Goal: Task Accomplishment & Management: Manage account settings

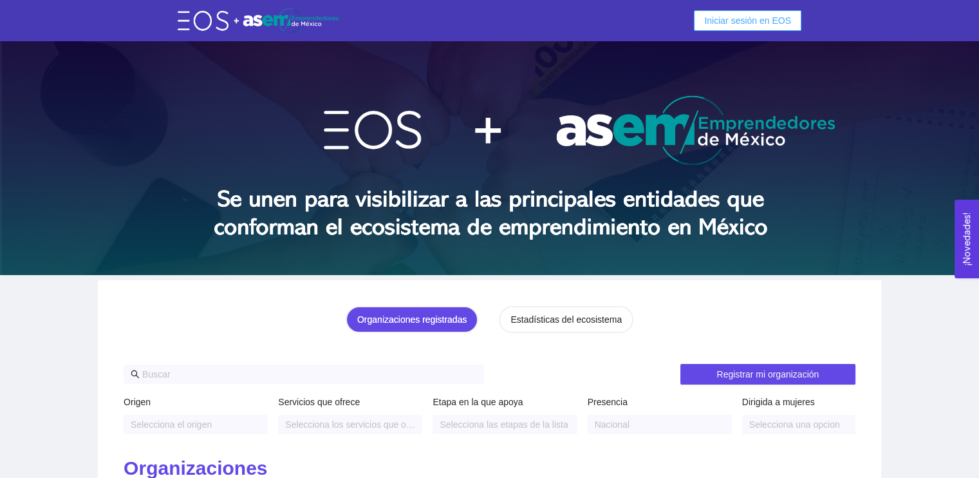
click at [777, 22] on span "Iniciar sesión en EOS" at bounding box center [747, 21] width 87 height 14
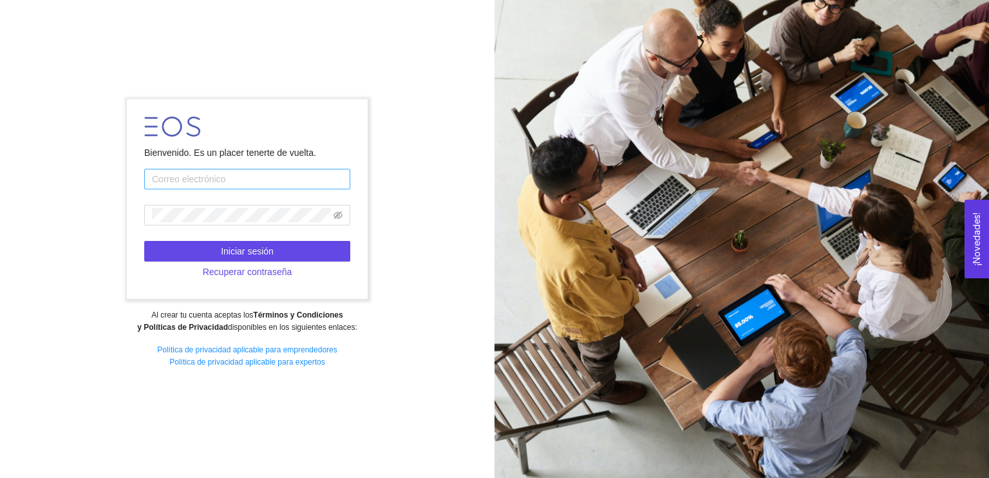
click at [277, 177] on input "text" at bounding box center [247, 179] width 206 height 21
type input "garibimirandadiego@gmail.com"
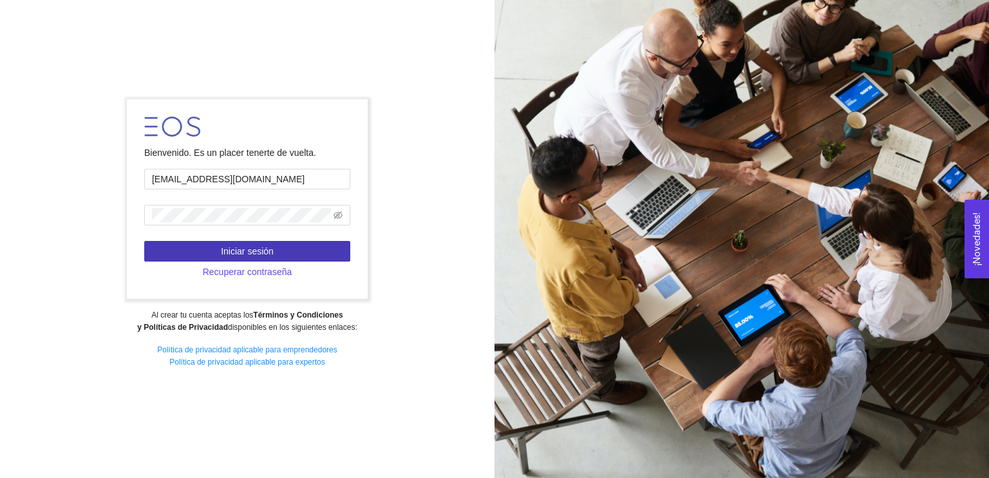
click at [285, 258] on button "Iniciar sesión" at bounding box center [247, 251] width 206 height 21
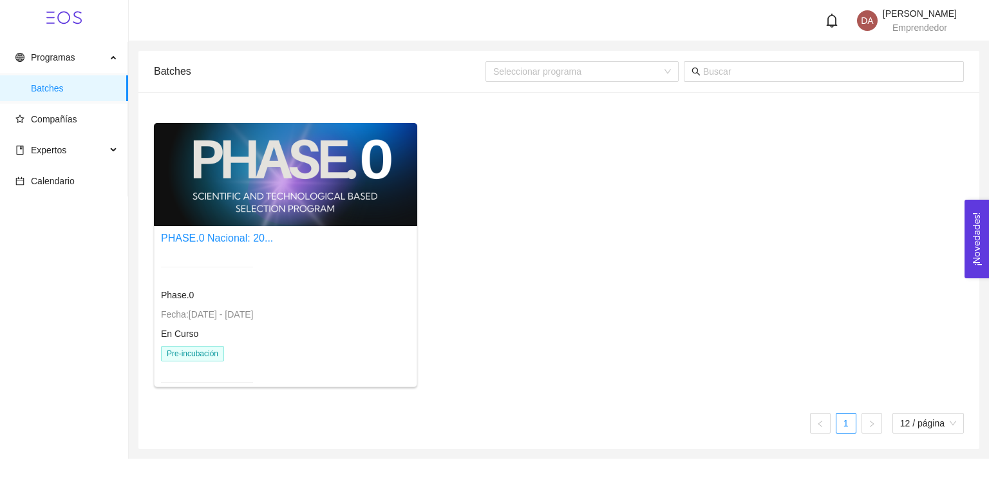
click at [257, 198] on div at bounding box center [285, 174] width 263 height 103
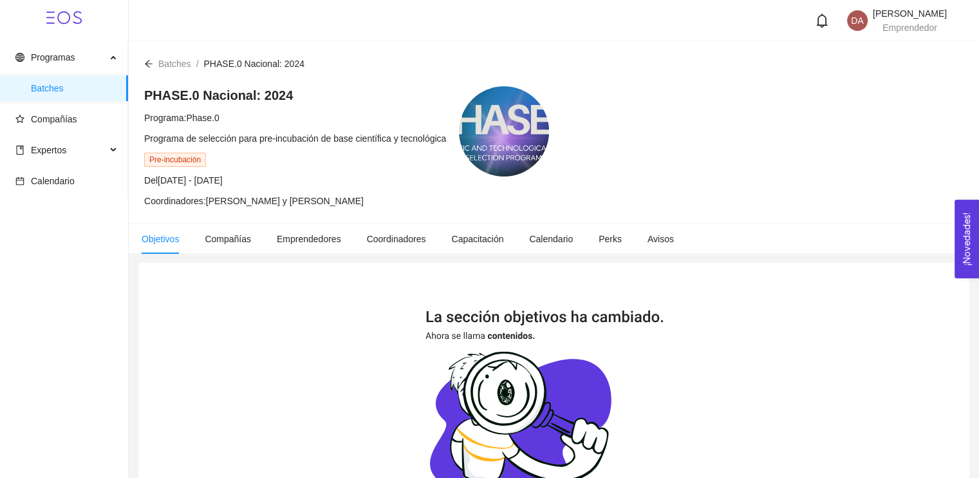
scroll to position [245, 0]
click at [77, 84] on span "Batches" at bounding box center [74, 88] width 87 height 26
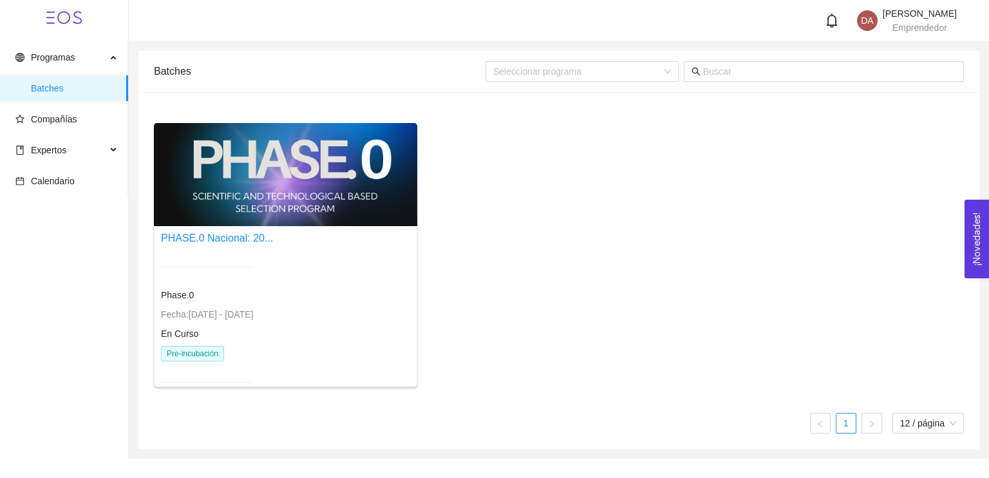
click at [232, 180] on div at bounding box center [285, 174] width 263 height 103
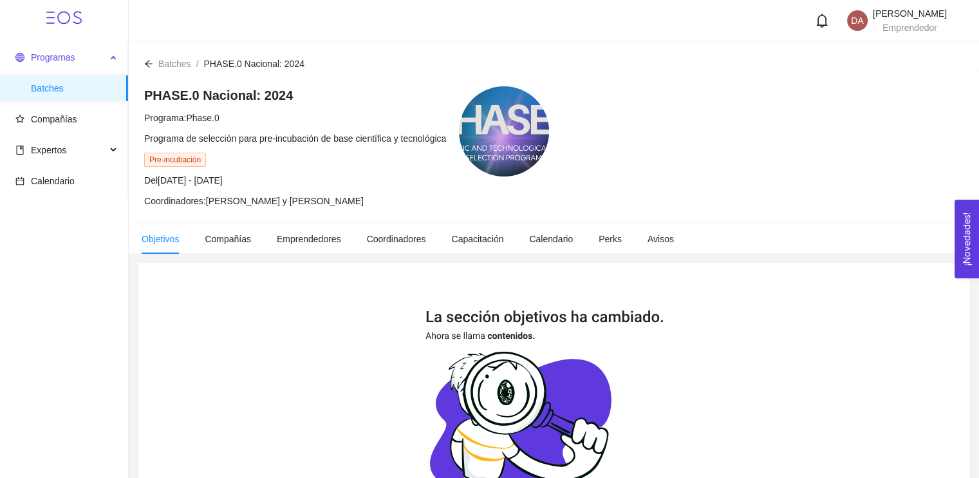
click at [71, 55] on span "Programas" at bounding box center [53, 57] width 44 height 10
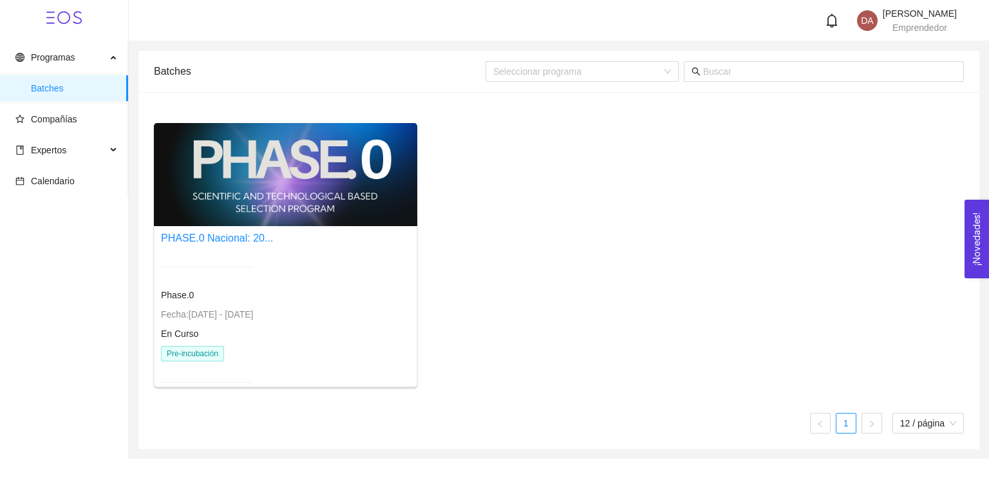
click at [247, 218] on div at bounding box center [285, 174] width 263 height 103
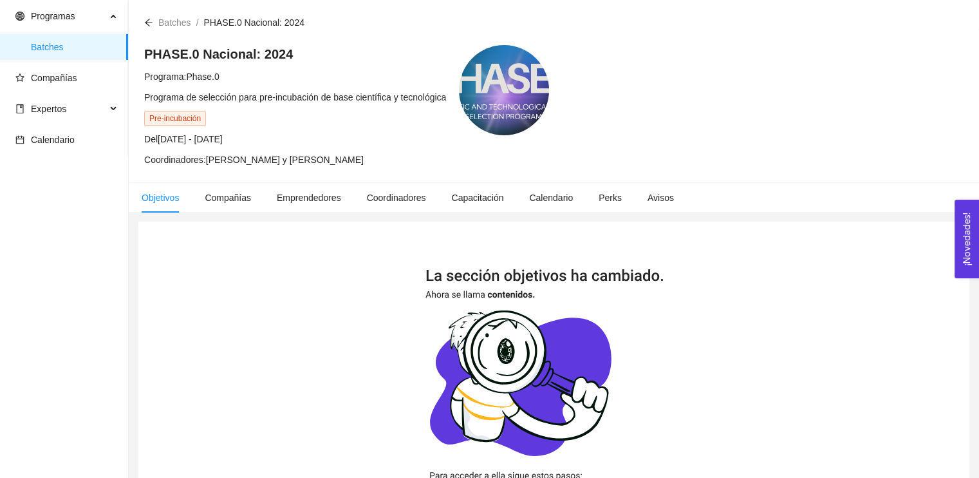
scroll to position [41, 0]
click at [106, 111] on span "Expertos" at bounding box center [60, 109] width 91 height 26
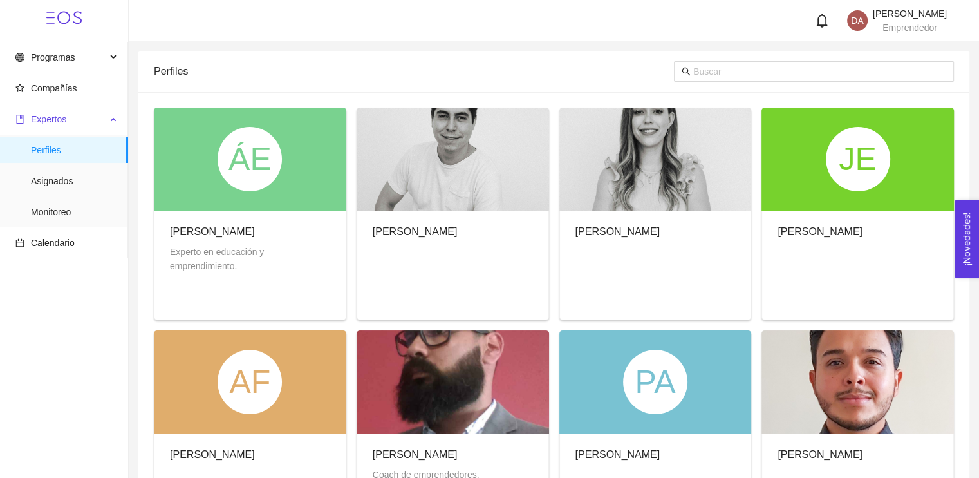
click at [106, 111] on span "Expertos" at bounding box center [60, 119] width 91 height 26
click at [93, 89] on span "Compañías" at bounding box center [66, 88] width 102 height 26
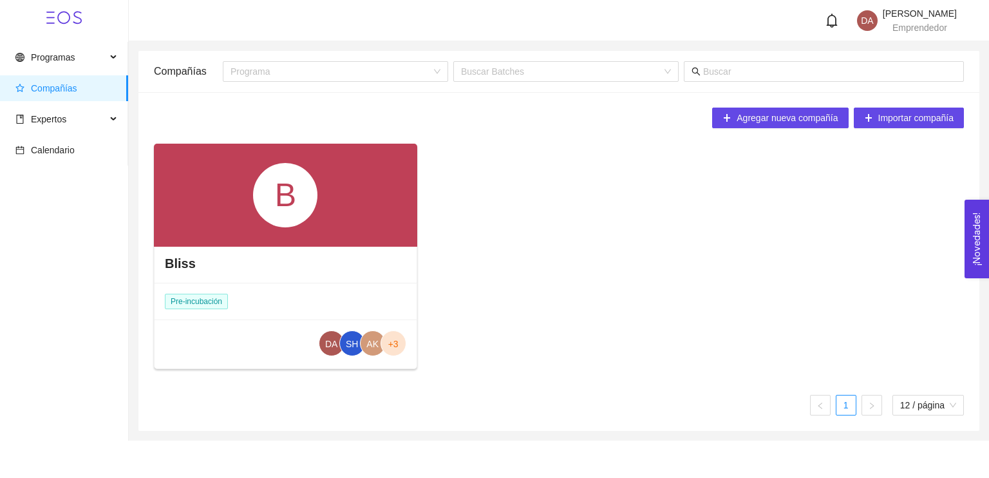
click at [353, 260] on div "Bliss" at bounding box center [285, 263] width 262 height 39
click at [236, 190] on div "B" at bounding box center [285, 195] width 263 height 103
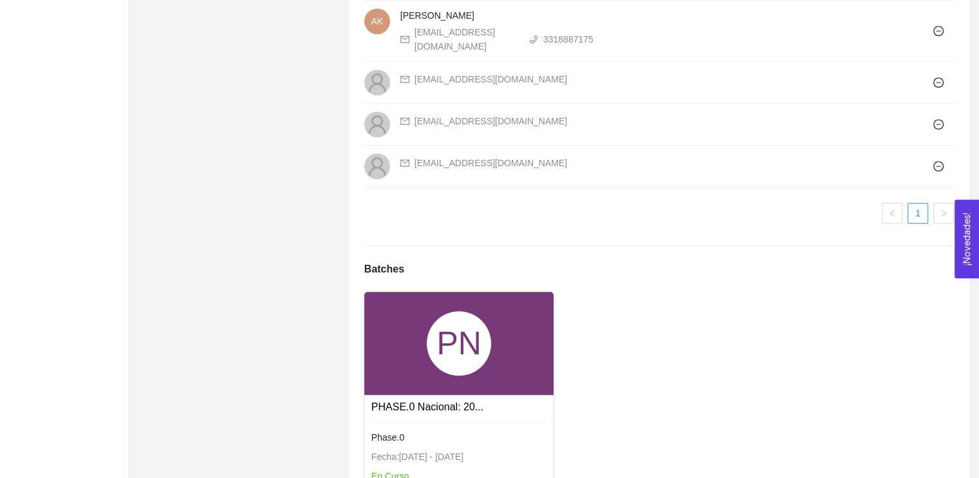
scroll to position [1055, 0]
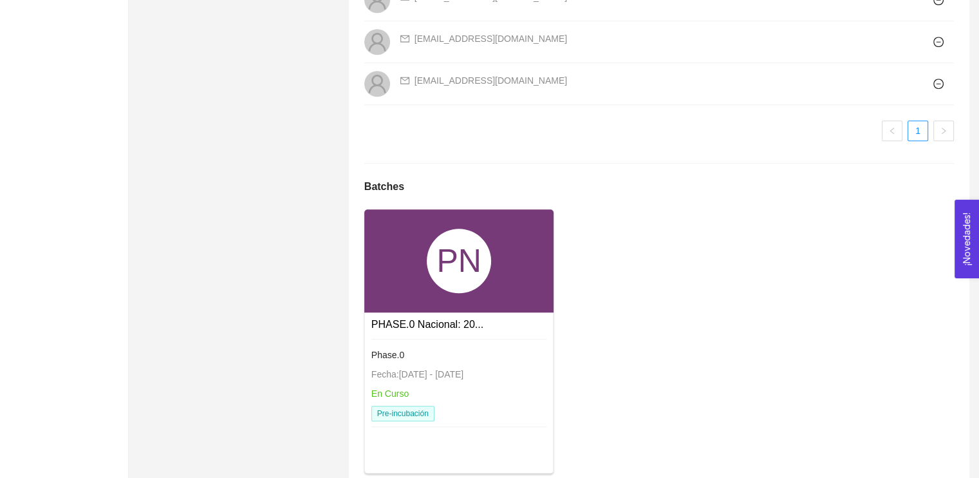
click at [462, 232] on div "PN" at bounding box center [459, 260] width 64 height 64
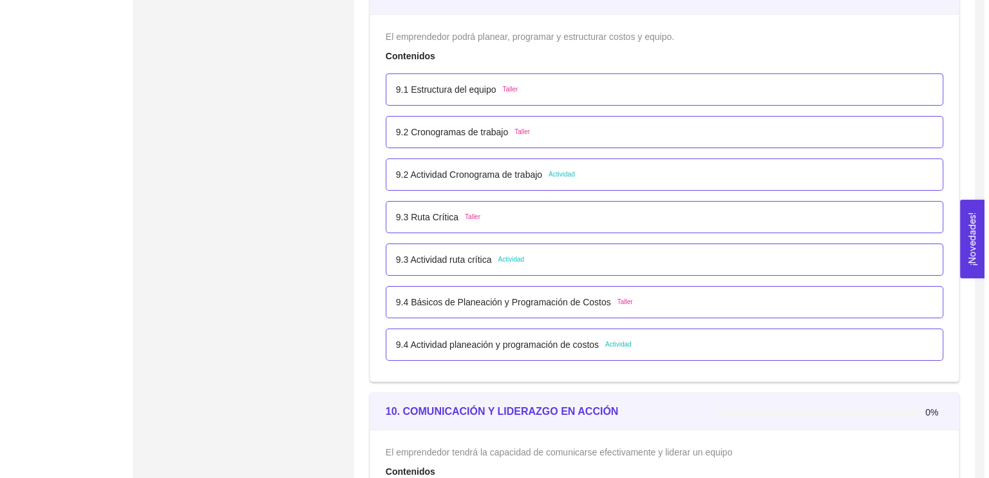
scroll to position [4343, 0]
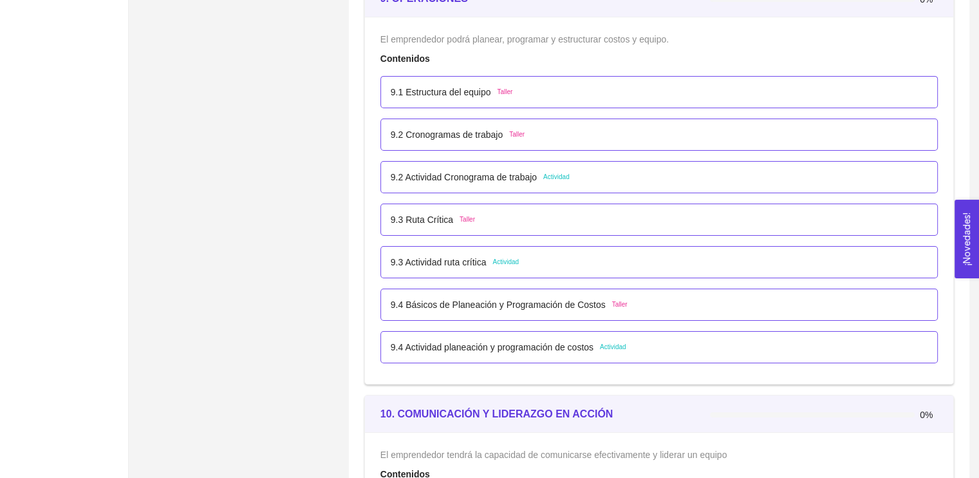
click at [471, 170] on p "9.2 Actividad Cronograma de trabajo" at bounding box center [464, 177] width 146 height 14
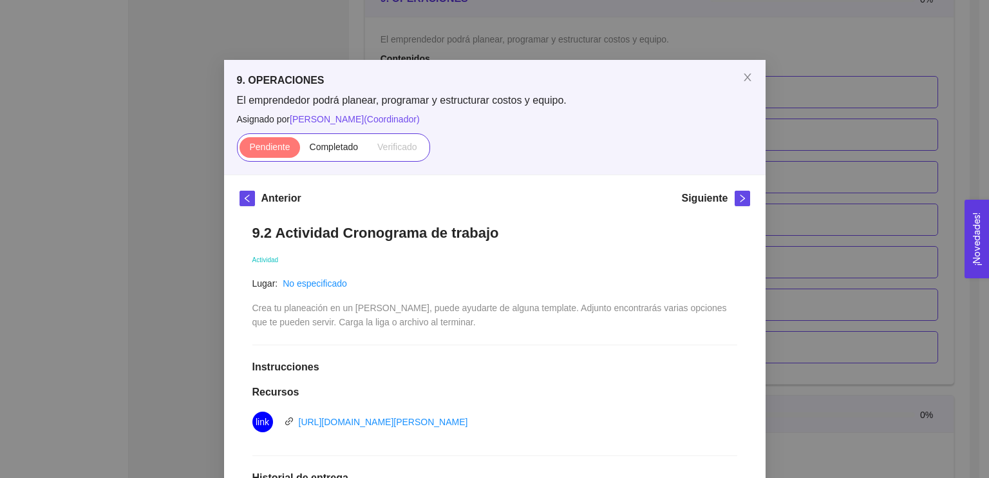
scroll to position [0, 0]
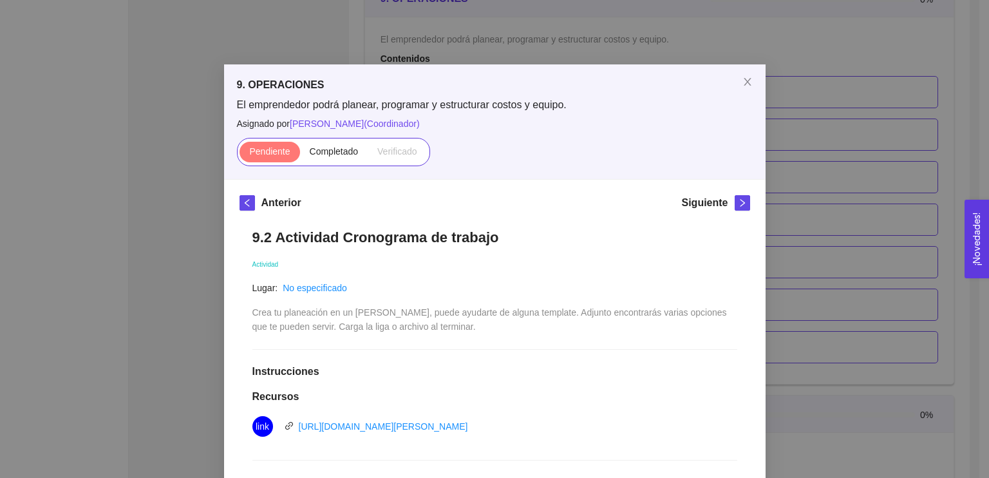
click at [860, 144] on div "9. OPERACIONES El emprendedor podrá planear, programar y estructurar costos y e…" at bounding box center [494, 239] width 989 height 478
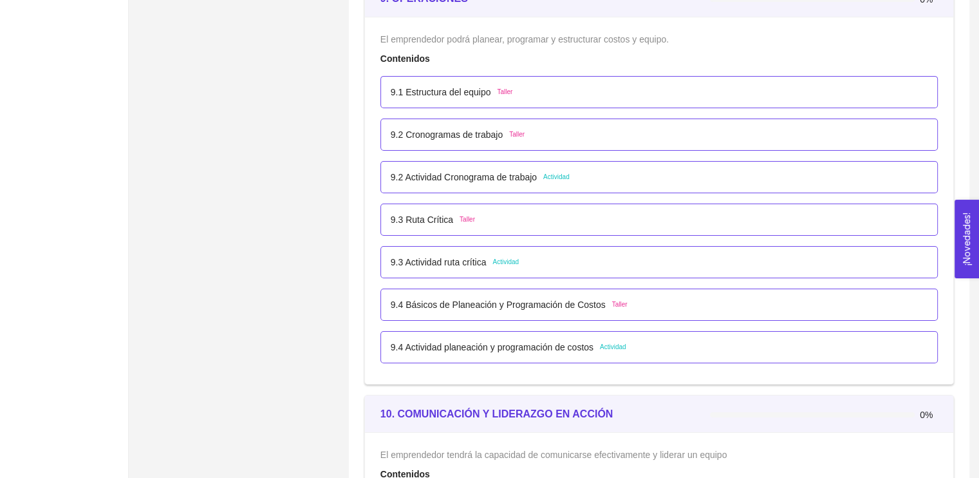
click at [523, 256] on div "9.3 Actividad ruta crítica Actividad" at bounding box center [659, 262] width 537 height 14
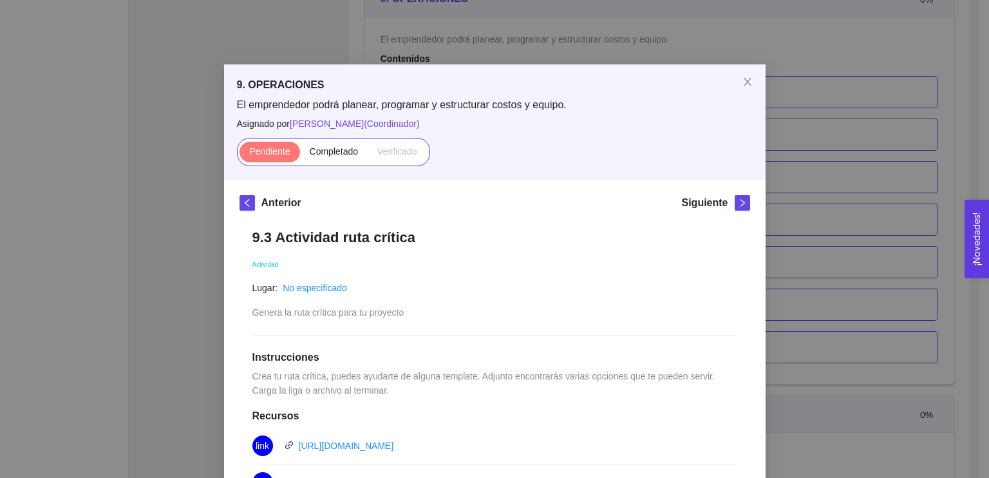
click at [898, 170] on div "9. OPERACIONES El emprendedor podrá planear, programar y estructurar costos y e…" at bounding box center [494, 239] width 989 height 478
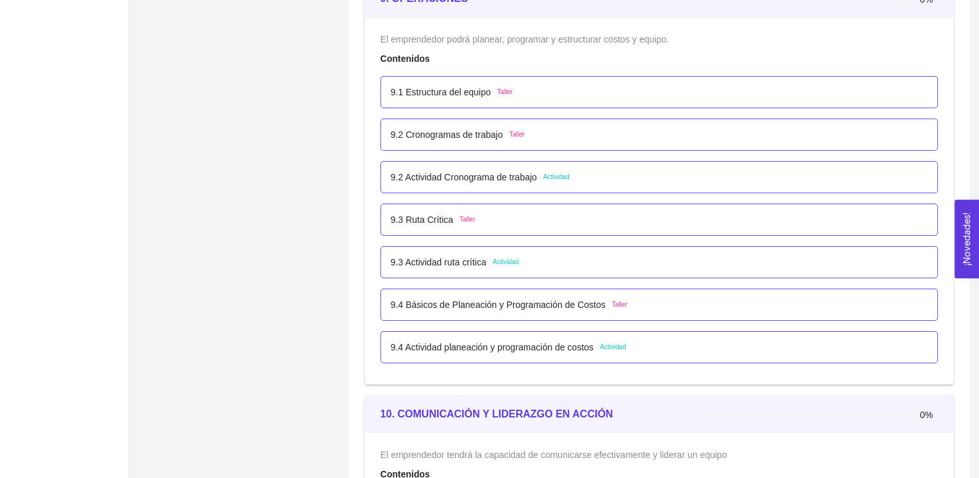
click at [662, 301] on div "9.4 Básicos de Planeación y Programación de Costos Taller" at bounding box center [659, 304] width 537 height 14
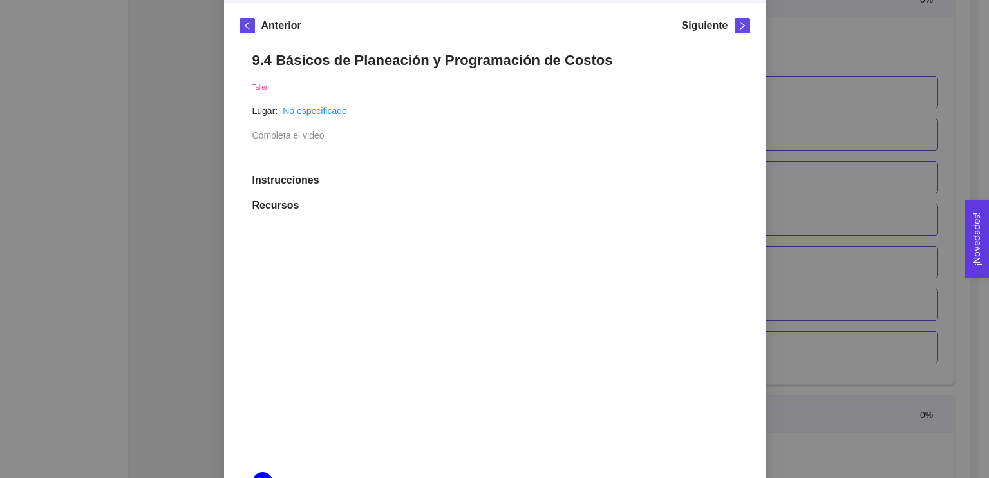
scroll to position [192, 0]
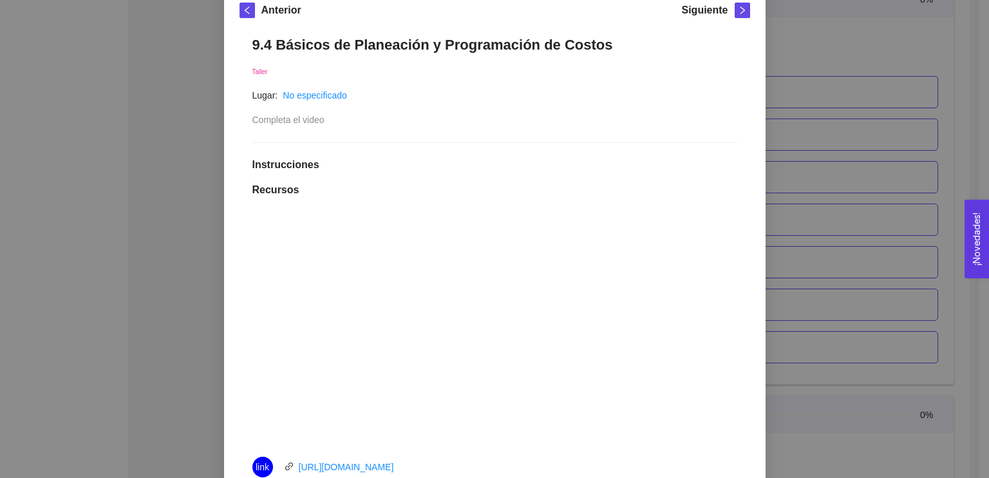
click at [685, 147] on div "9.4 Básicos de Planeación y Programación de Costos Taller Lugar: No especificad…" at bounding box center [494, 382] width 510 height 718
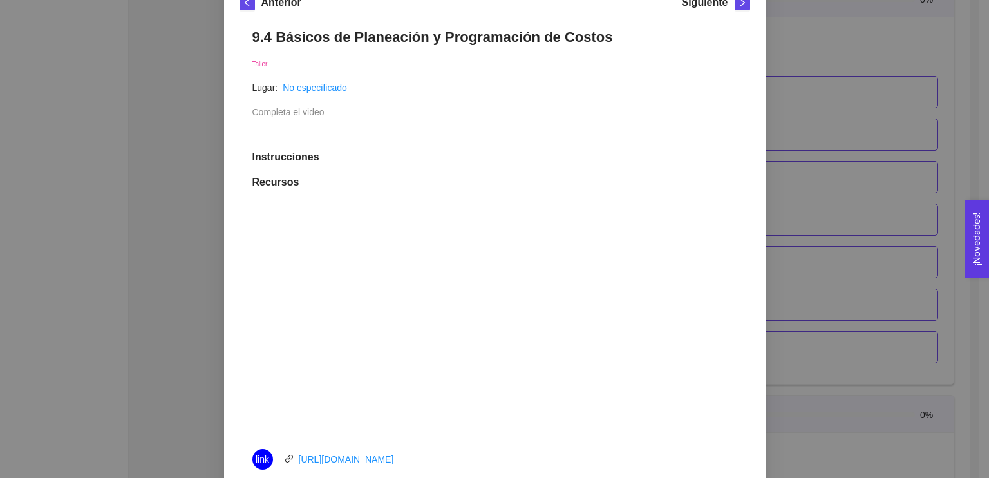
scroll to position [0, 0]
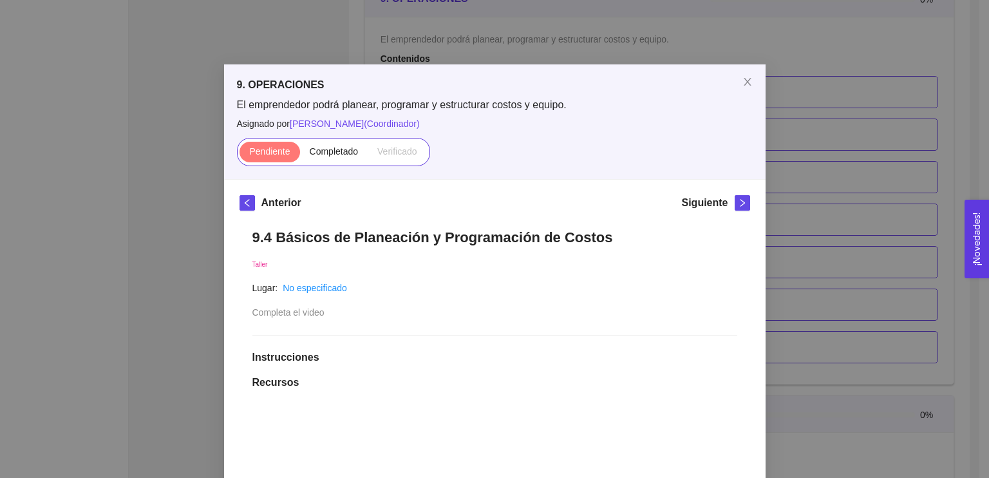
click at [313, 162] on label "Completado" at bounding box center [334, 152] width 68 height 21
click at [300, 154] on input "Completado" at bounding box center [300, 154] width 0 height 0
click at [739, 208] on button "button" at bounding box center [741, 202] width 15 height 15
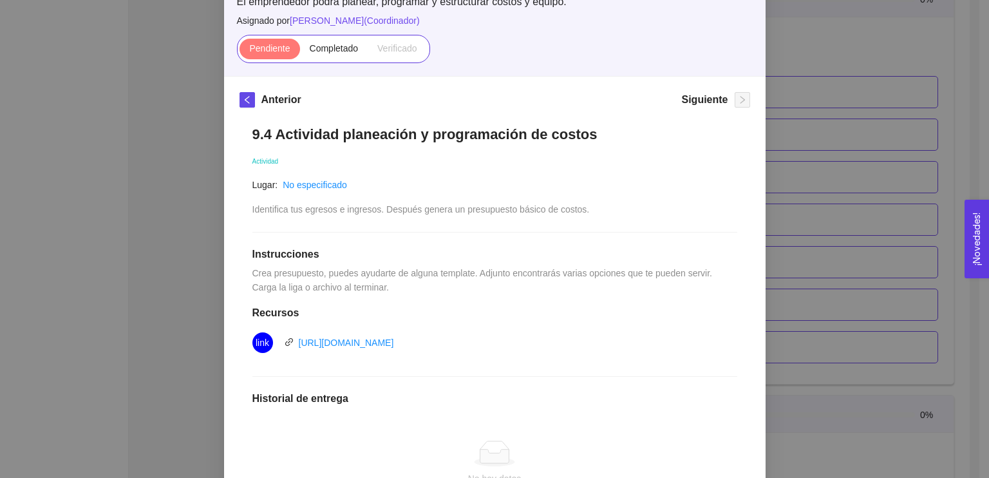
scroll to position [111, 0]
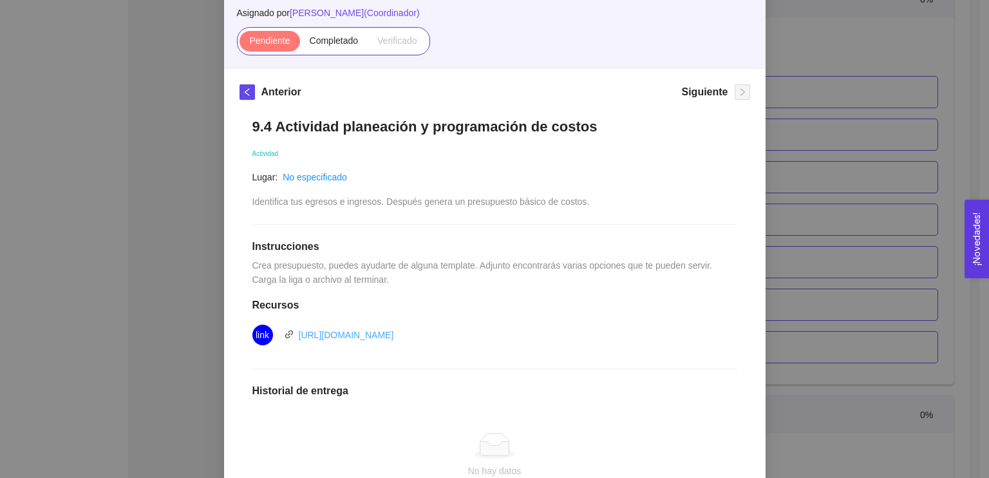
click at [394, 333] on link "[URL][DOMAIN_NAME]" at bounding box center [346, 335] width 95 height 10
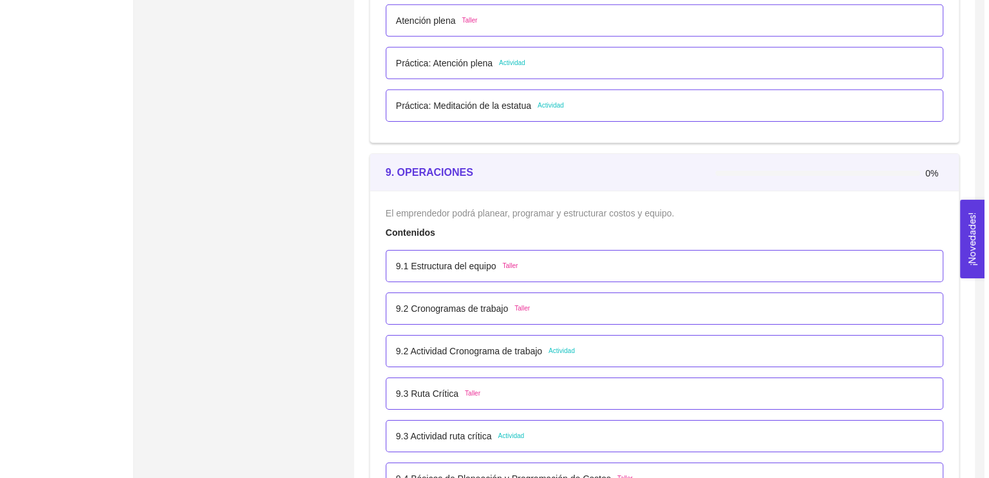
scroll to position [4153, 0]
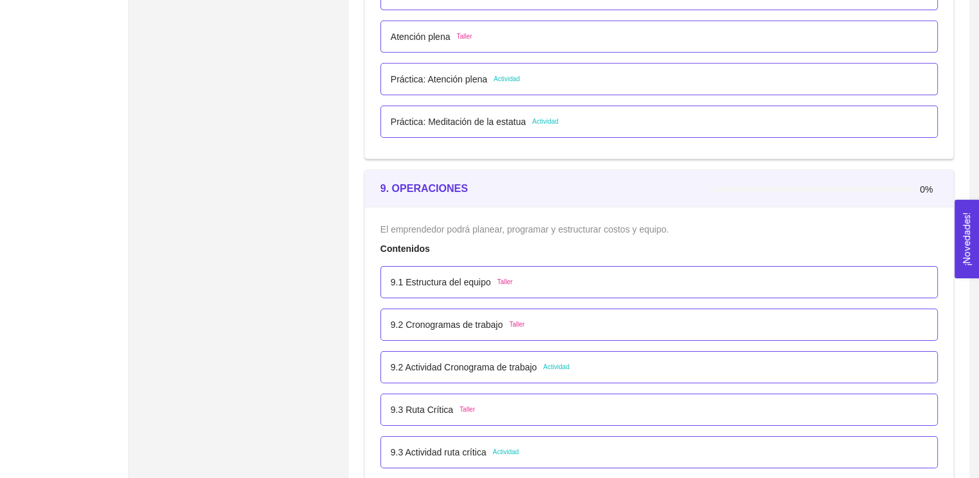
click at [434, 283] on p "9.1 Estructura del equipo" at bounding box center [441, 282] width 100 height 14
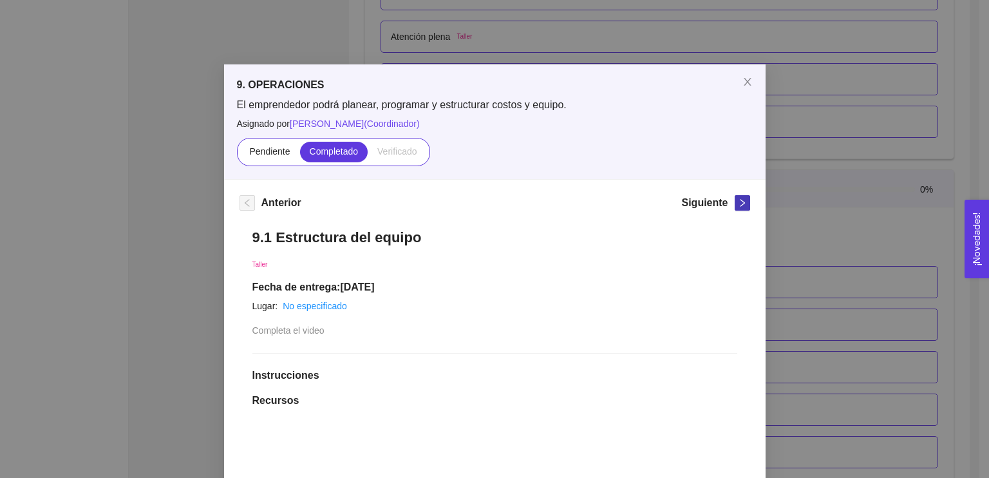
click at [741, 199] on icon "right" at bounding box center [742, 202] width 9 height 9
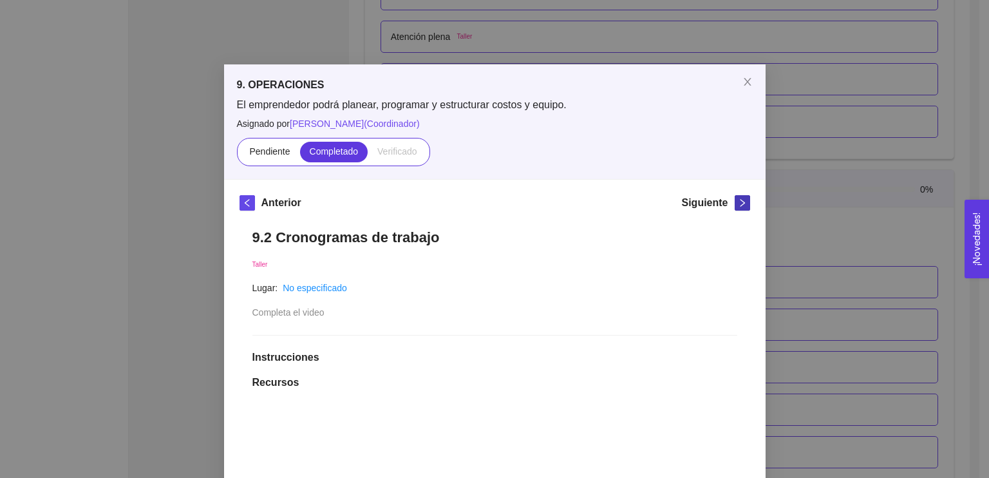
click at [741, 199] on icon "right" at bounding box center [742, 202] width 9 height 9
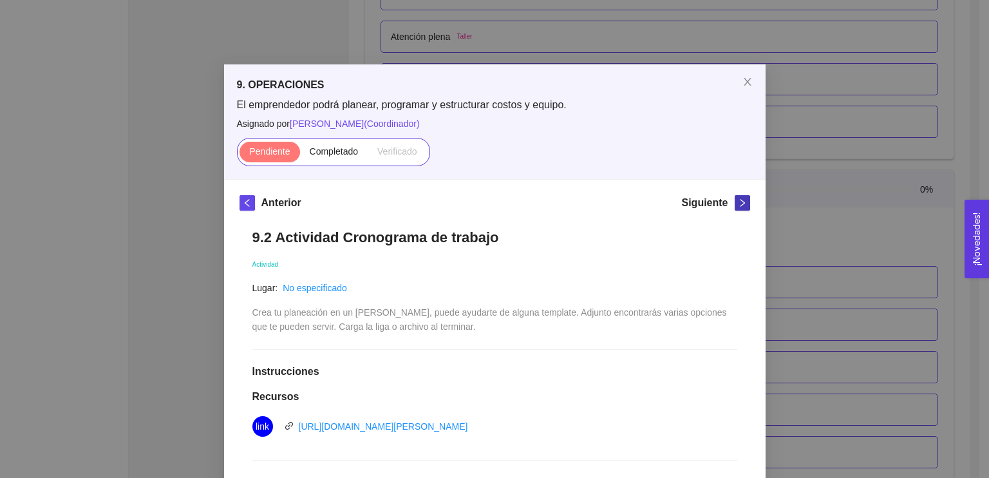
click at [741, 199] on icon "right" at bounding box center [742, 202] width 9 height 9
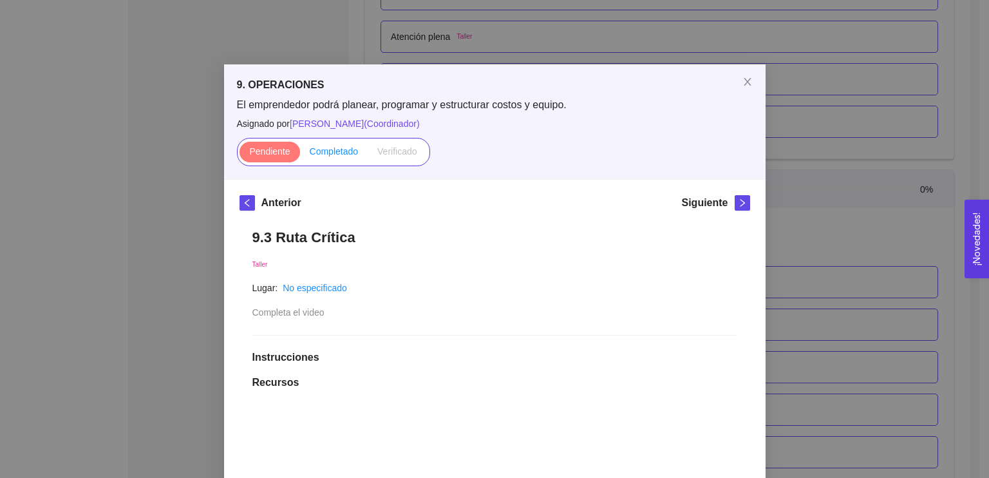
click at [329, 159] on label "Completado" at bounding box center [334, 152] width 68 height 21
click at [300, 154] on input "Completado" at bounding box center [300, 154] width 0 height 0
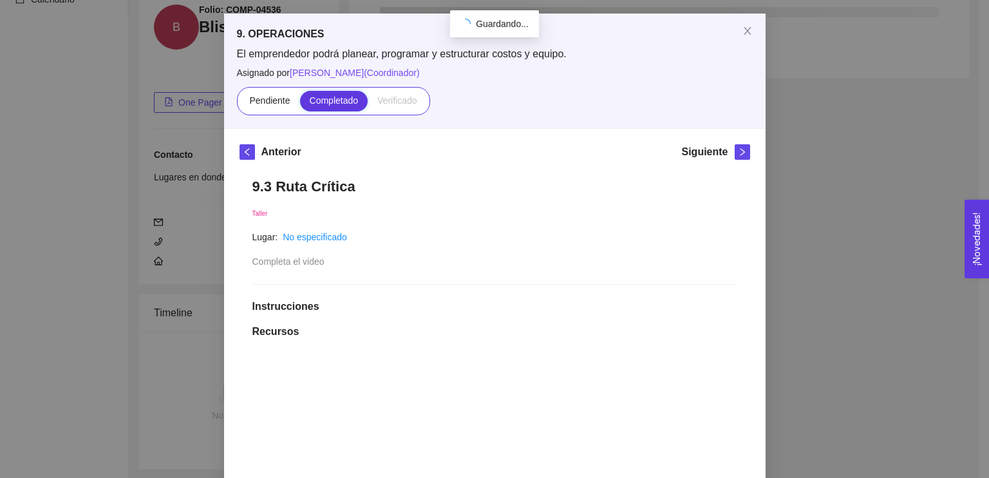
scroll to position [44, 0]
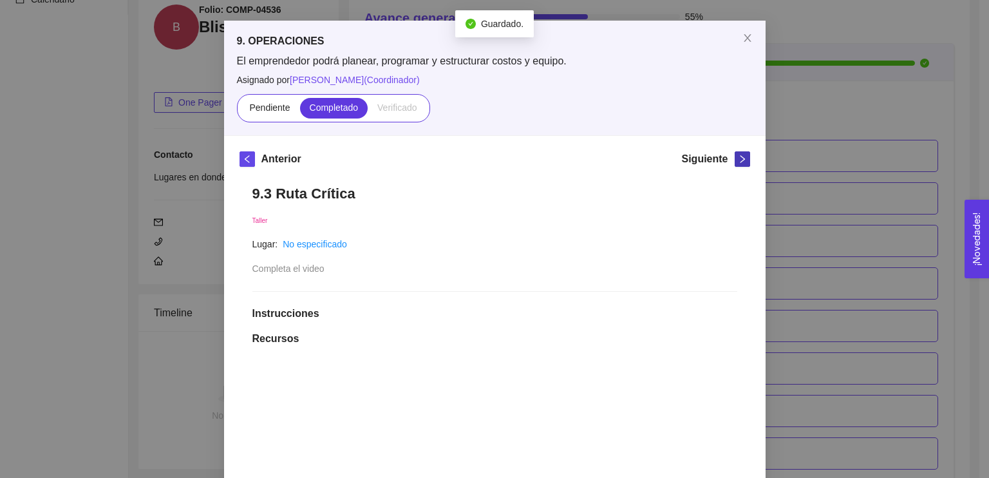
click at [735, 162] on span "right" at bounding box center [742, 158] width 14 height 9
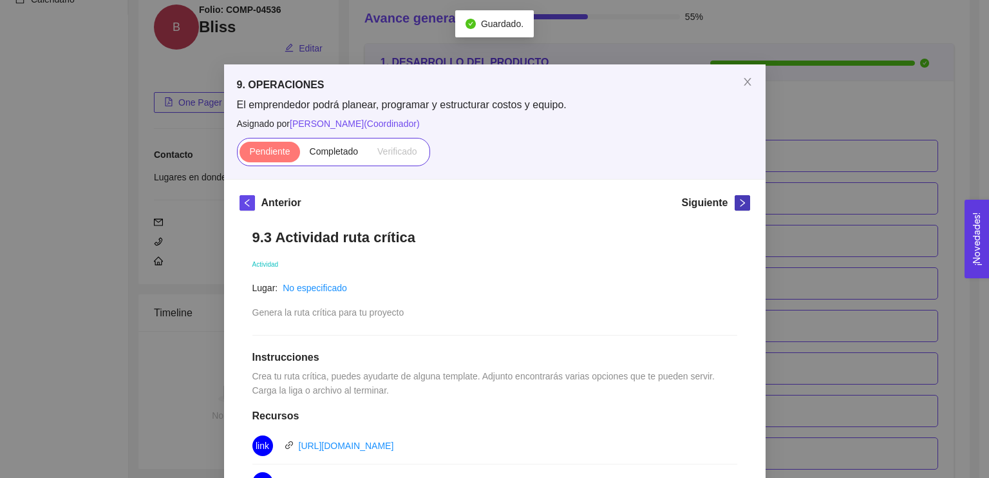
scroll to position [0, 0]
click at [738, 204] on icon "right" at bounding box center [742, 202] width 9 height 9
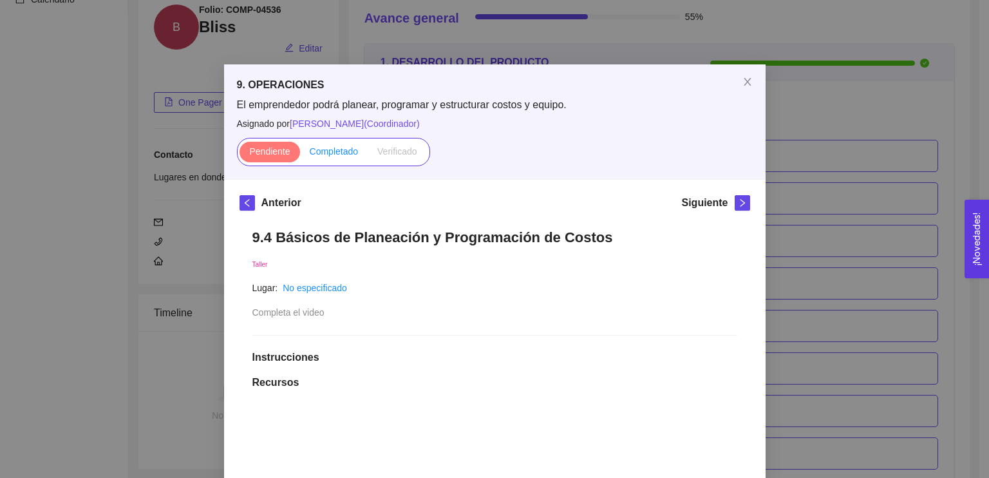
click at [337, 153] on span "Completado" at bounding box center [334, 151] width 49 height 10
click at [300, 154] on input "Completado" at bounding box center [300, 154] width 0 height 0
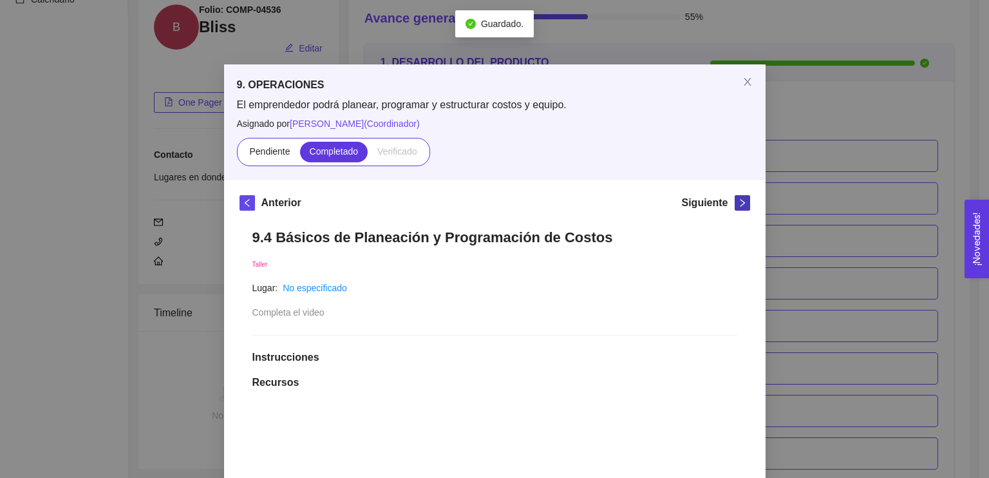
click at [738, 202] on icon "right" at bounding box center [742, 202] width 9 height 9
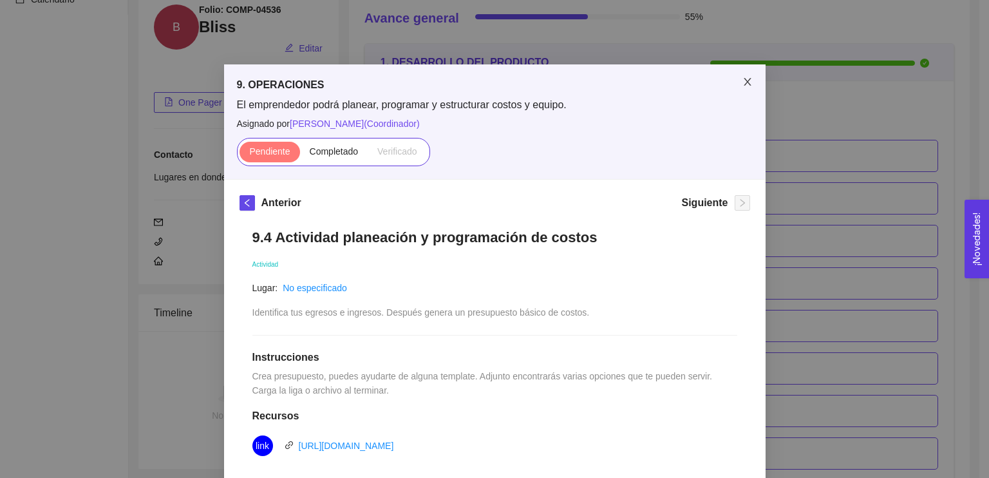
click at [747, 74] on span "Close" at bounding box center [747, 82] width 36 height 36
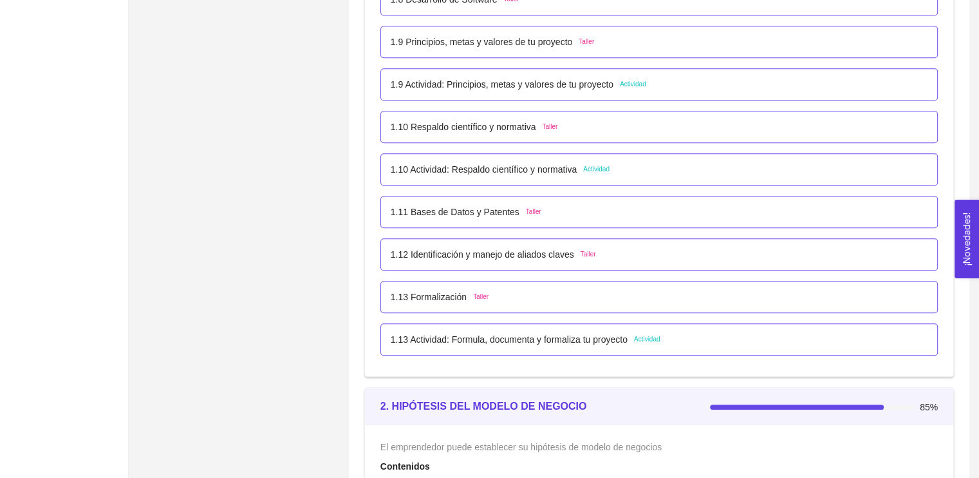
scroll to position [862, 0]
